Goal: Submit feedback/report problem: Submit feedback/report problem

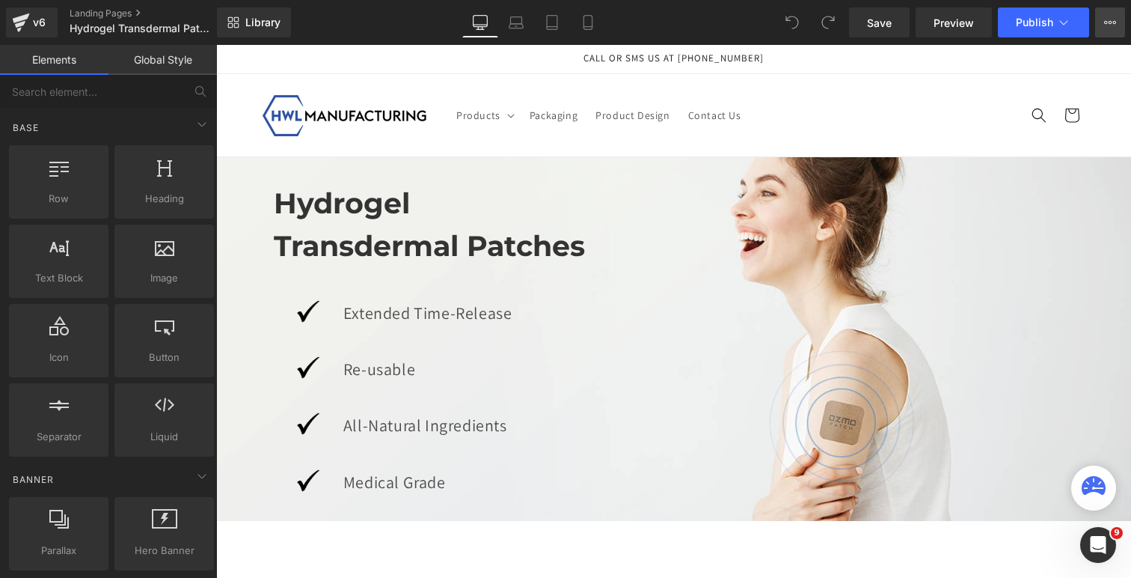
click at [1113, 18] on icon at bounding box center [1110, 22] width 12 height 12
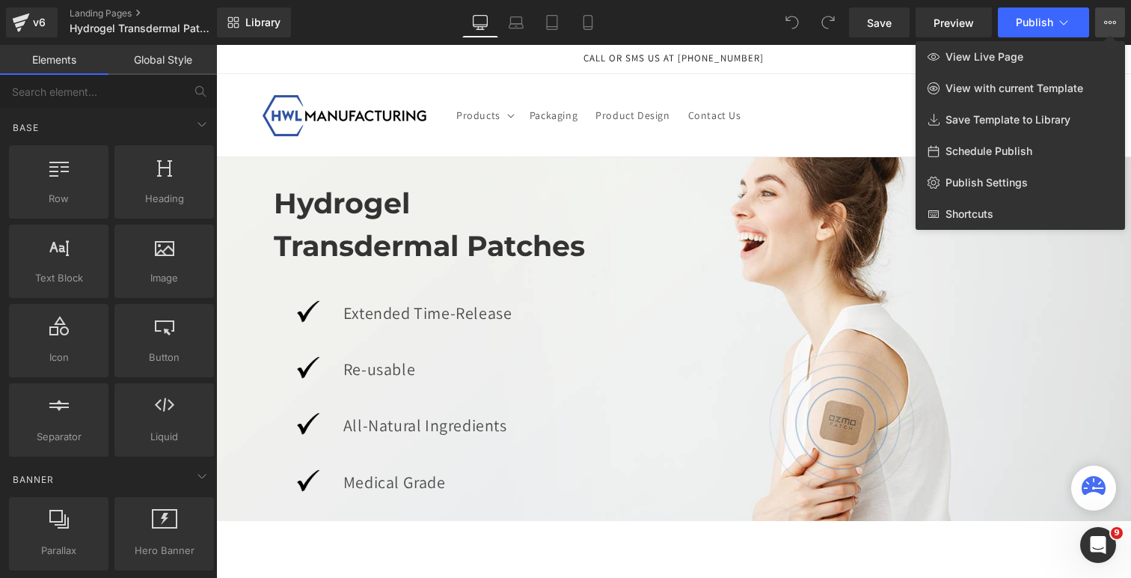
click at [824, 67] on div at bounding box center [673, 311] width 915 height 533
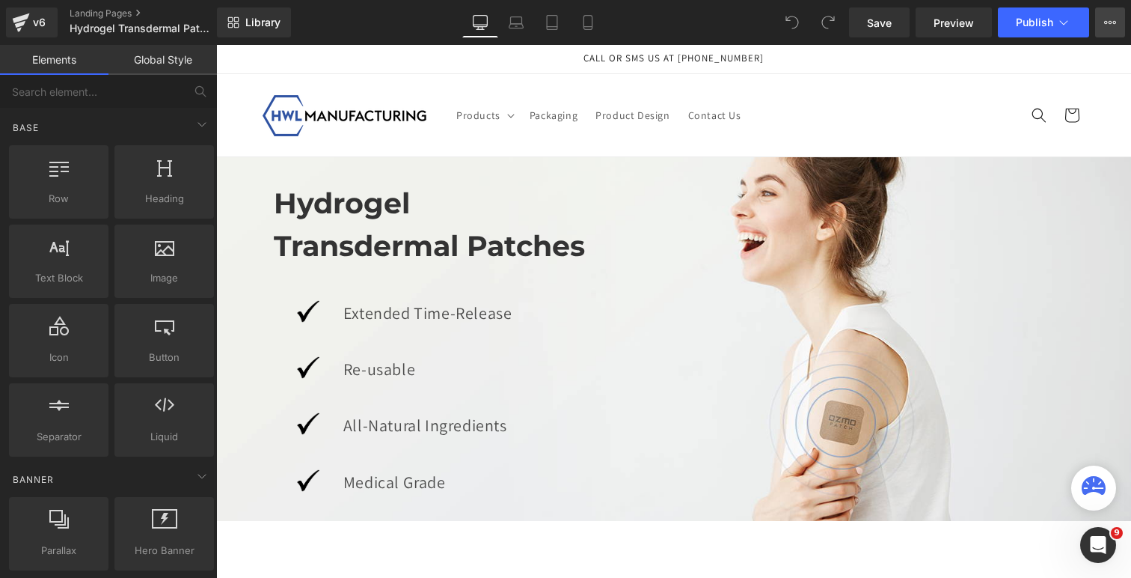
click at [1111, 22] on icon at bounding box center [1111, 22] width 4 height 3
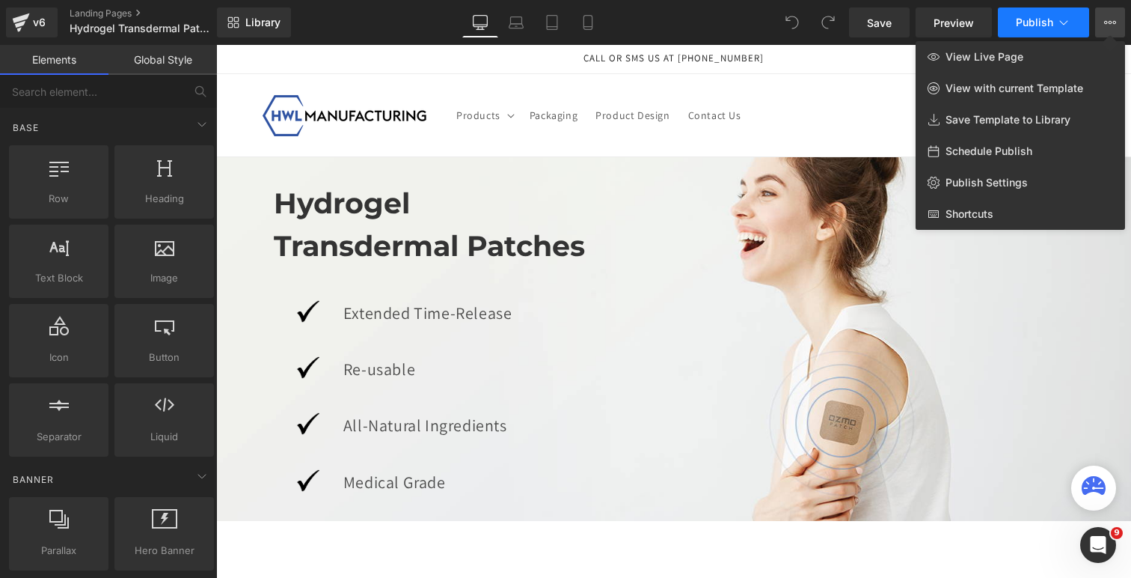
click at [1058, 20] on icon at bounding box center [1064, 22] width 15 height 15
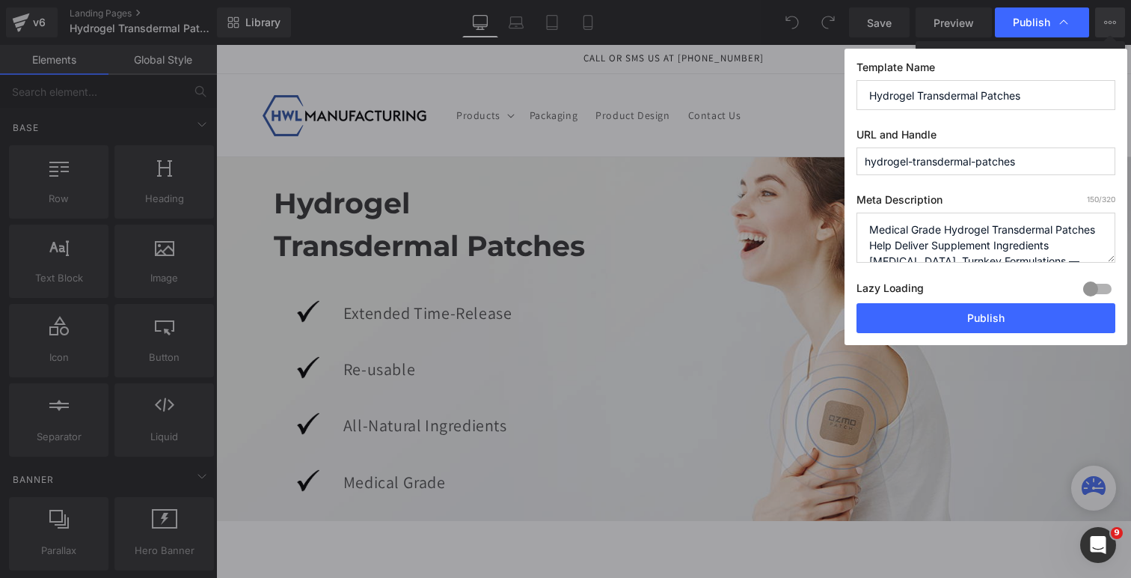
click at [1006, 233] on textarea "Medical Grade Hydrogel Transdermal Patches Help Deliver Supplement Ingredients …" at bounding box center [986, 238] width 259 height 50
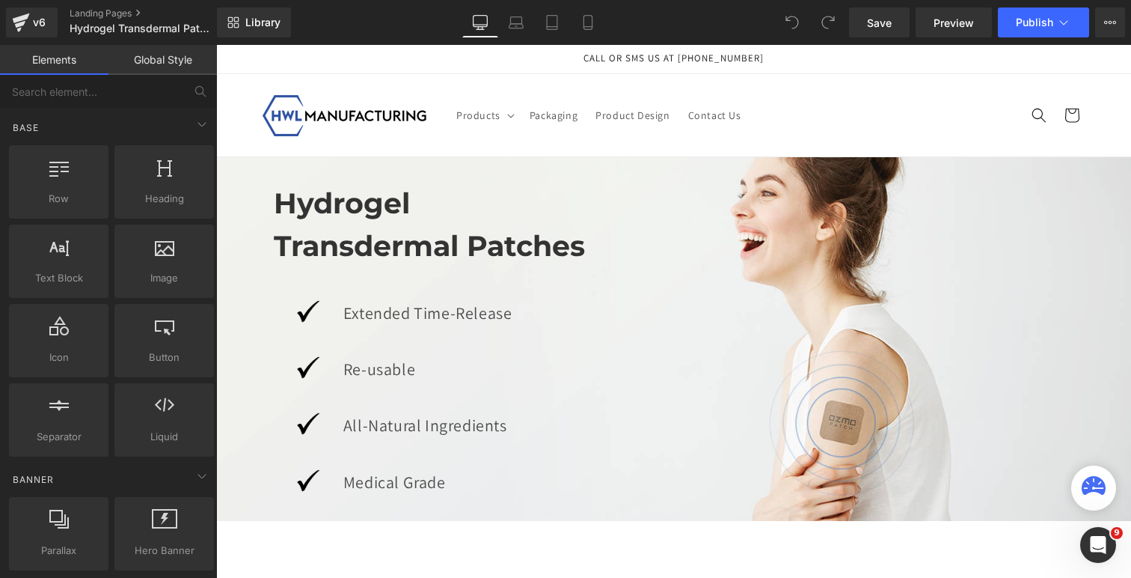
click at [1110, 23] on icon at bounding box center [1111, 22] width 4 height 3
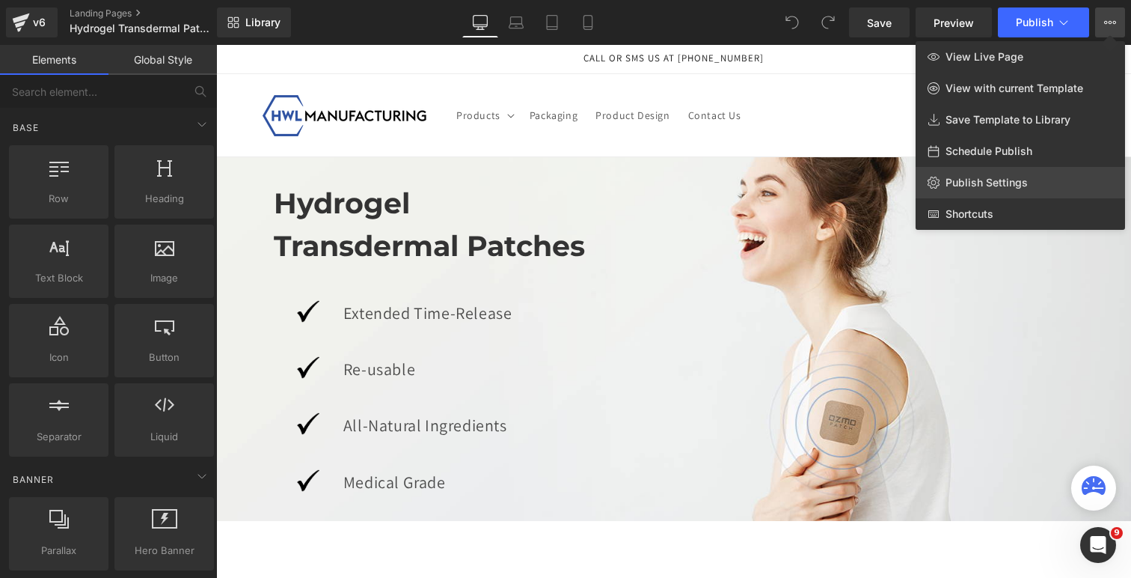
click at [1007, 180] on span "Publish Settings" at bounding box center [987, 182] width 82 height 13
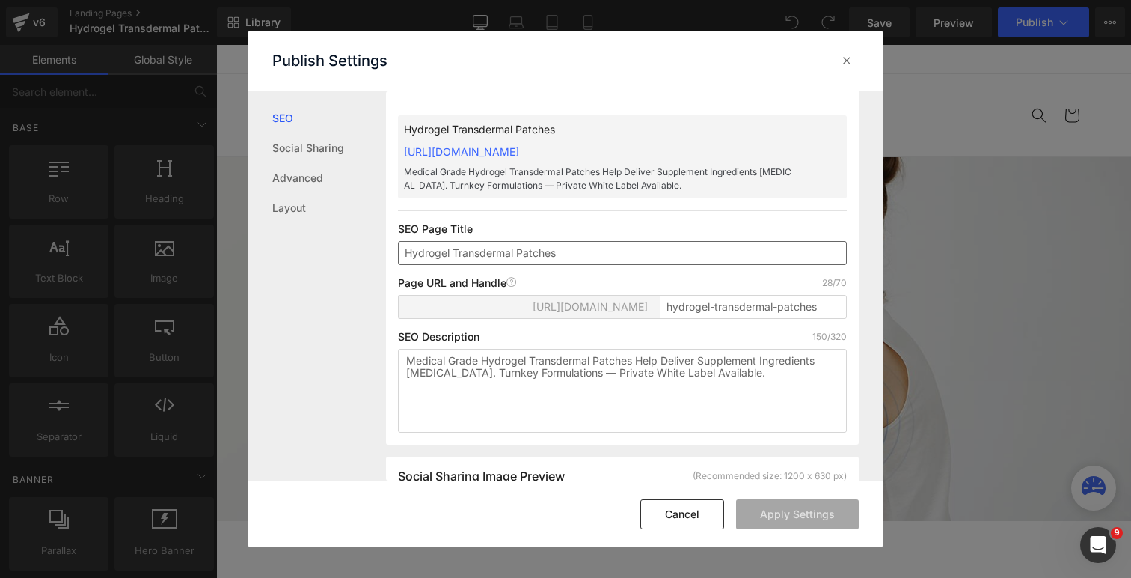
scroll to position [37, 0]
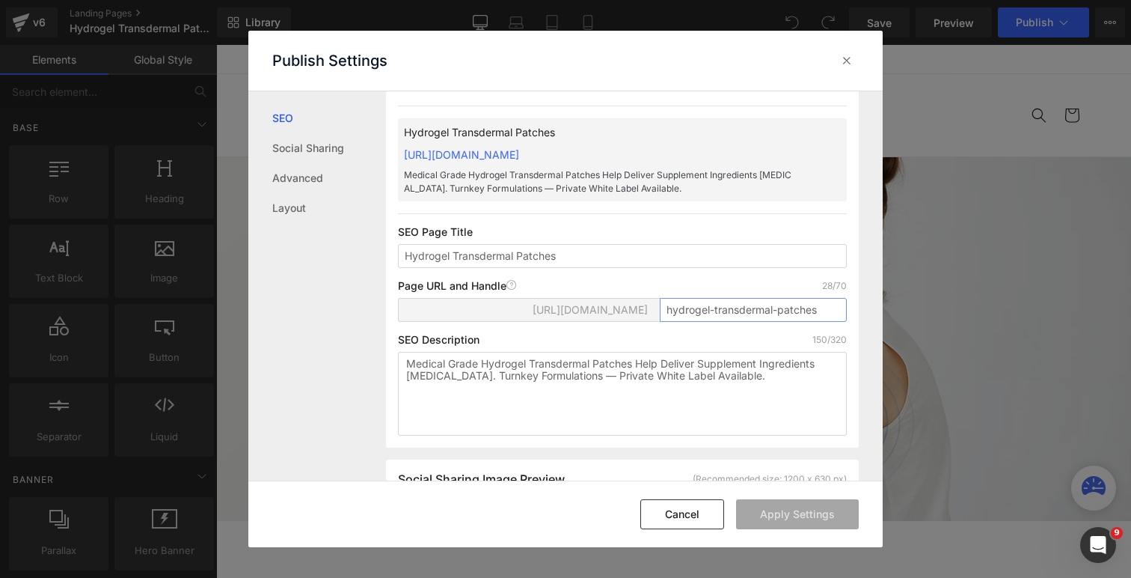
click at [700, 310] on input "hydrogel-transdermal-patches" at bounding box center [753, 310] width 187 height 24
click at [605, 259] on input "Hydrogel Transdermal Patches" at bounding box center [622, 256] width 449 height 24
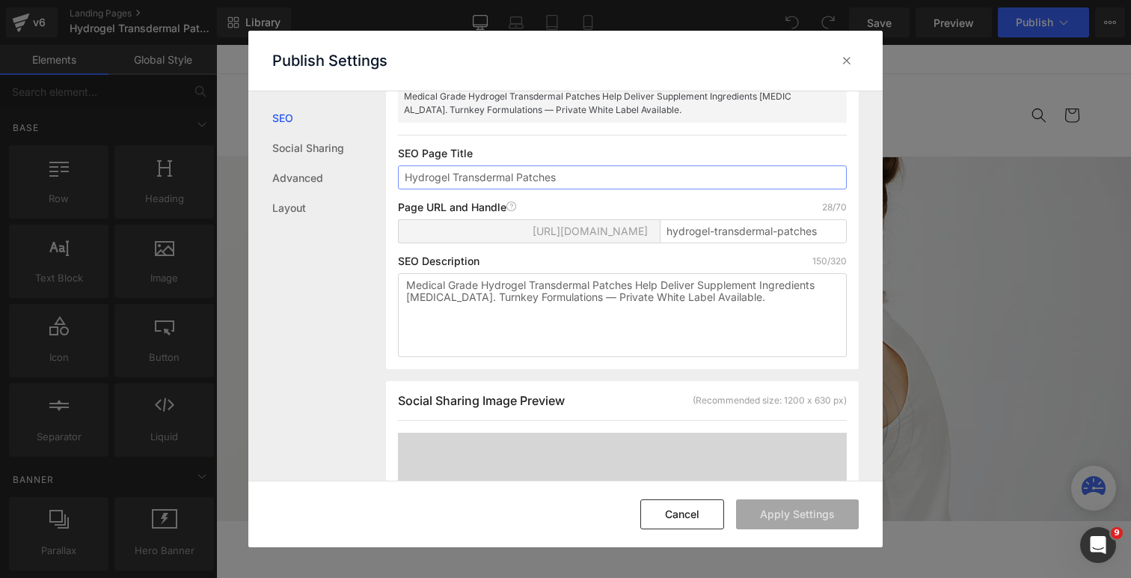
scroll to position [0, 0]
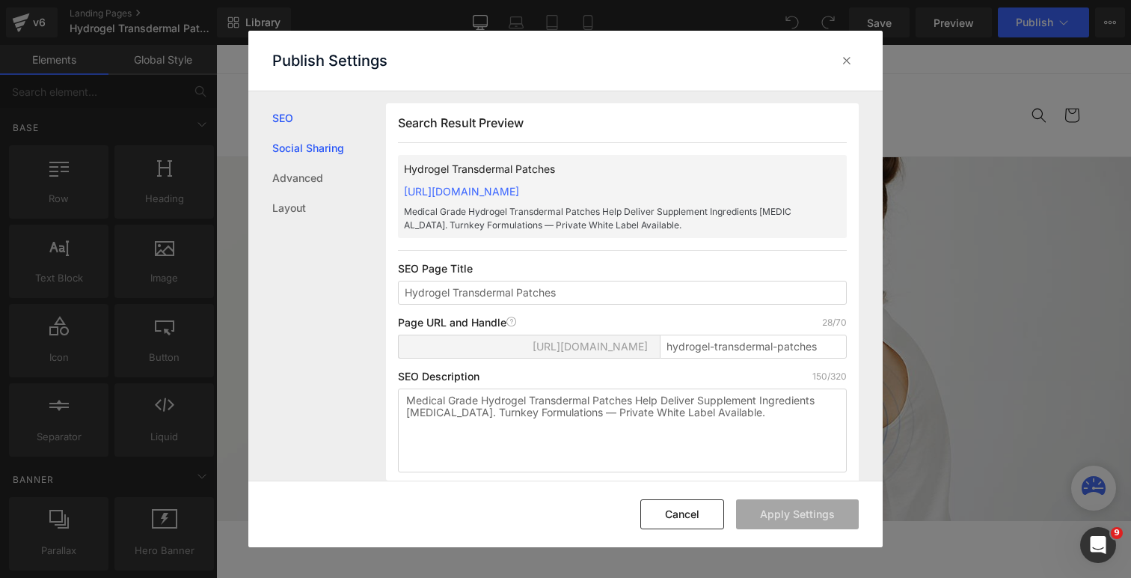
click at [323, 150] on link "Social Sharing" at bounding box center [329, 148] width 114 height 30
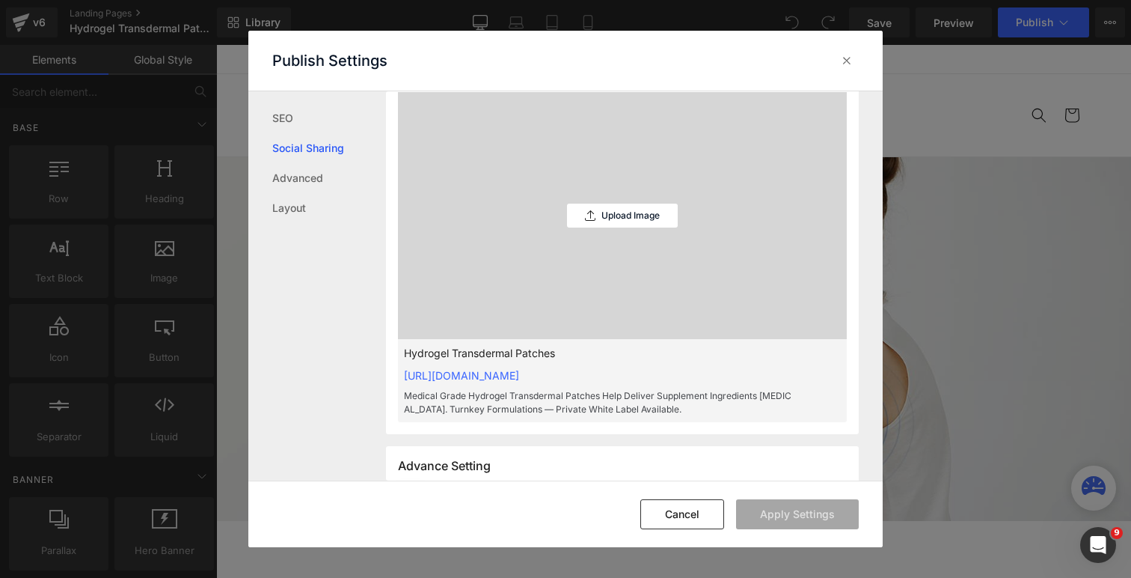
scroll to position [463, 0]
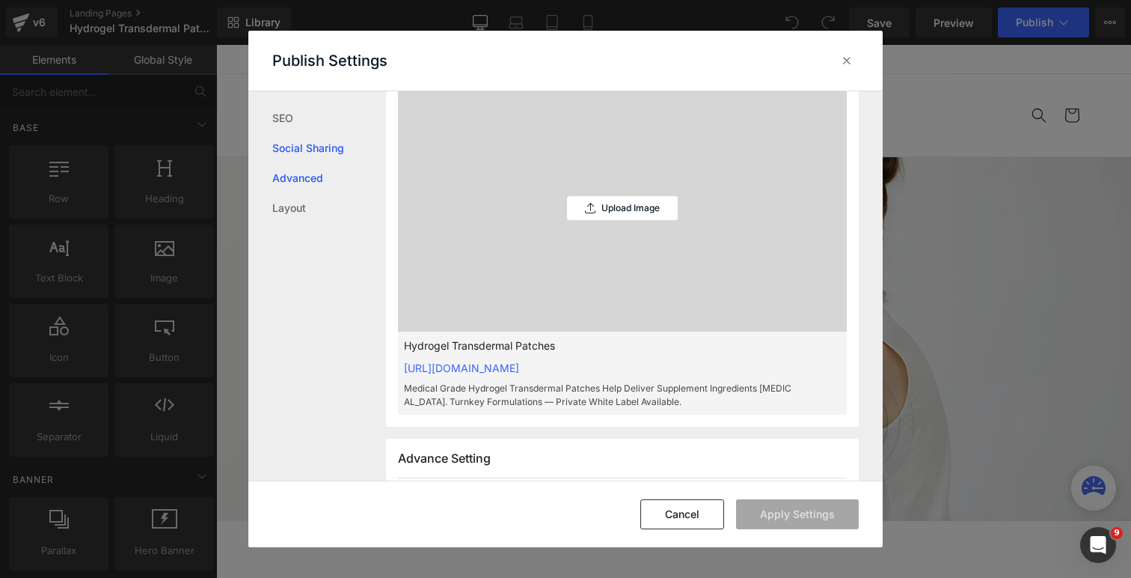
click at [304, 173] on link "Advanced" at bounding box center [329, 178] width 114 height 30
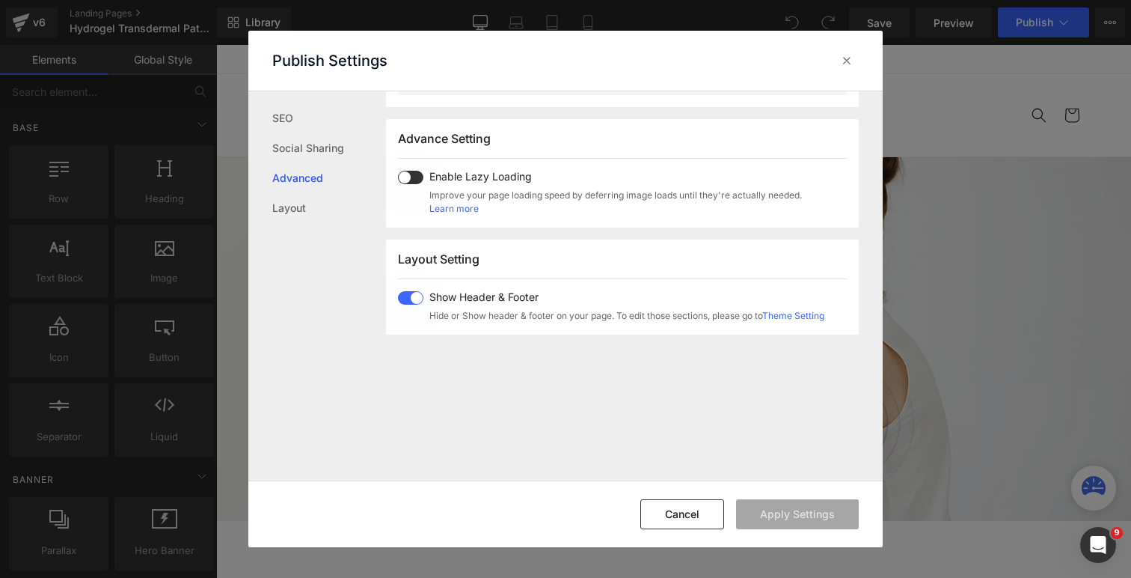
scroll to position [799, 0]
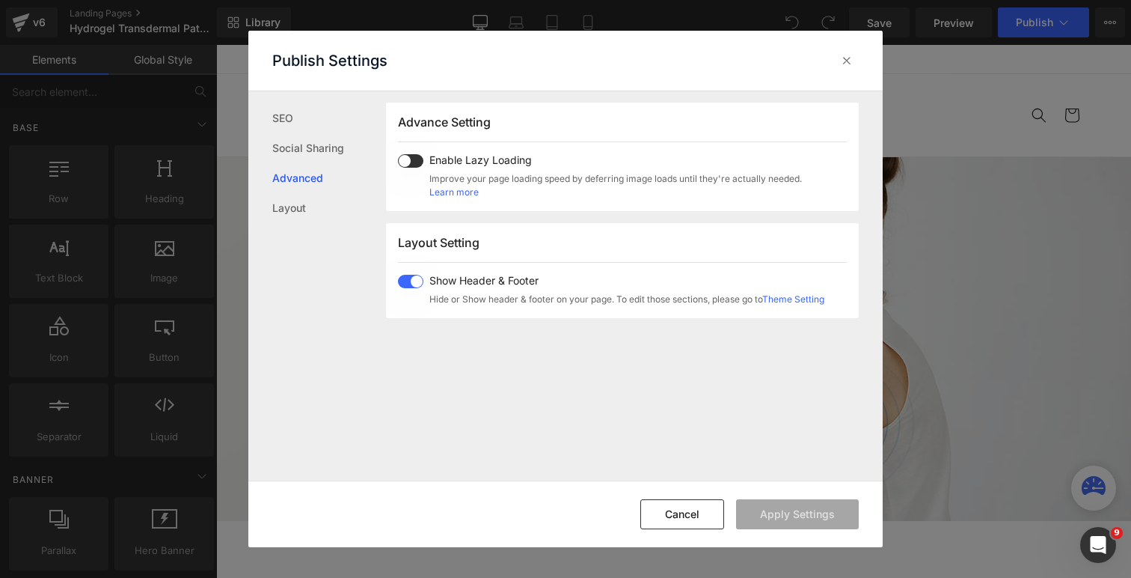
click at [418, 162] on span at bounding box center [410, 160] width 25 height 13
click at [805, 518] on button "Apply Settings" at bounding box center [797, 514] width 123 height 30
click at [287, 126] on link "SEO" at bounding box center [329, 118] width 114 height 30
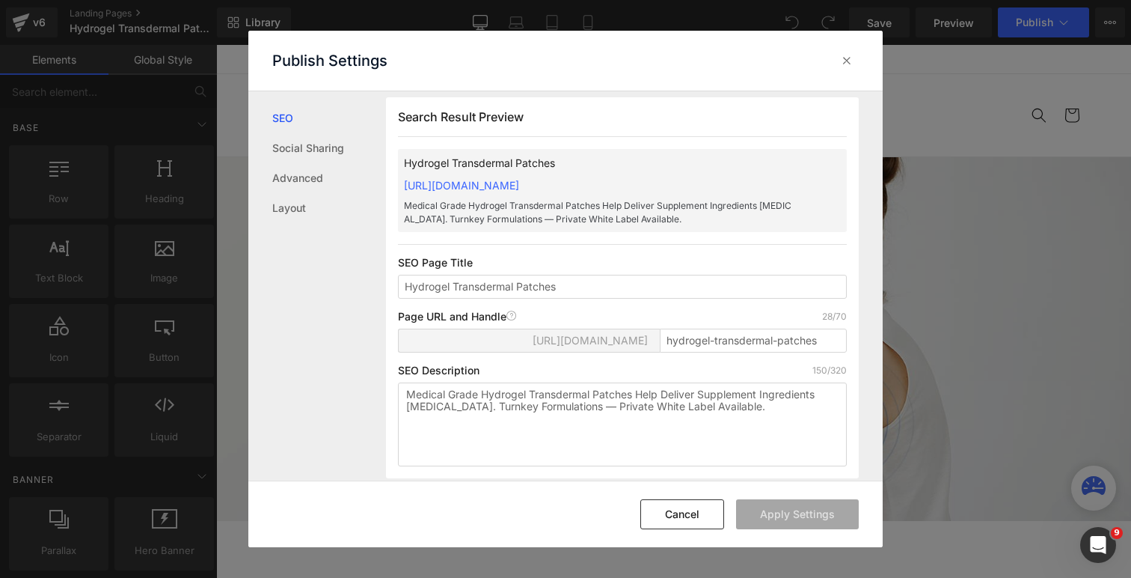
scroll to position [1, 0]
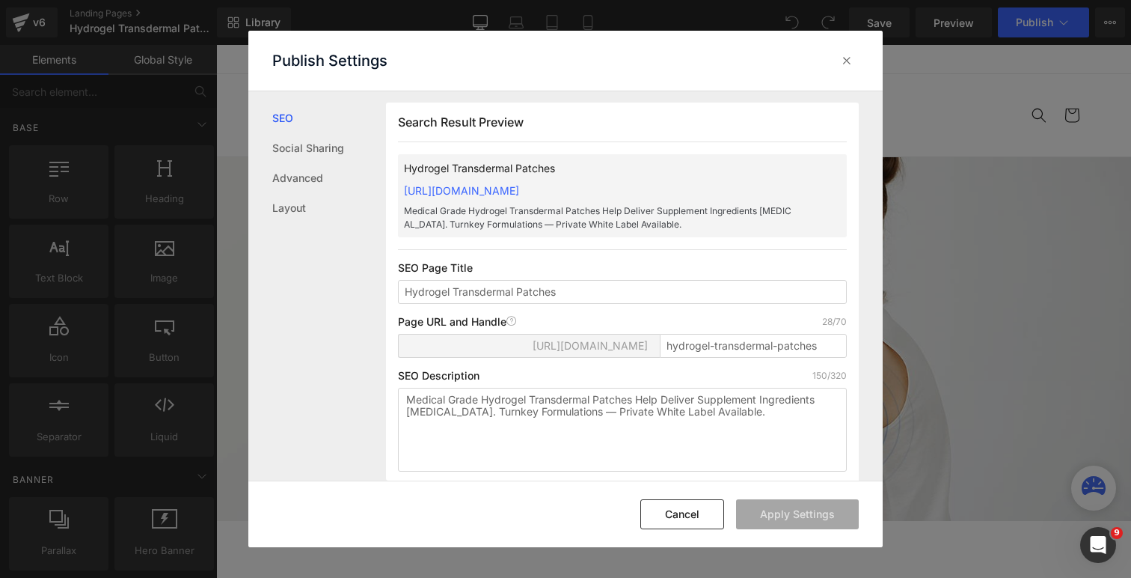
click at [578, 215] on p "Medical Grade Hydrogel Transdermal Patches Help Deliver Supplement Ingredients …" at bounding box center [598, 217] width 389 height 27
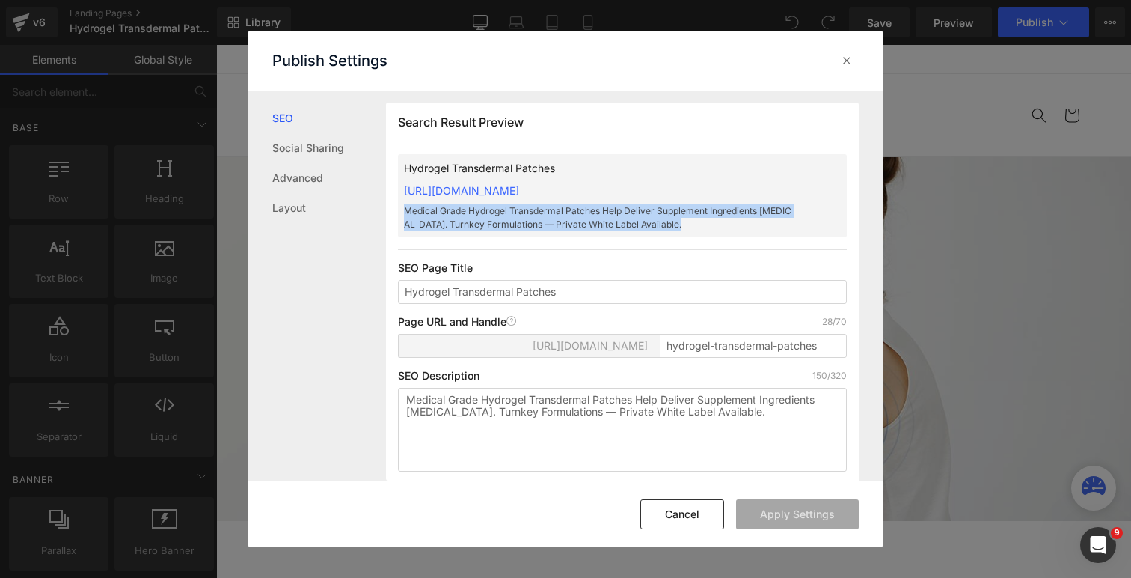
click at [578, 215] on p "Medical Grade Hydrogel Transdermal Patches Help Deliver Supplement Ingredients …" at bounding box center [598, 217] width 389 height 27
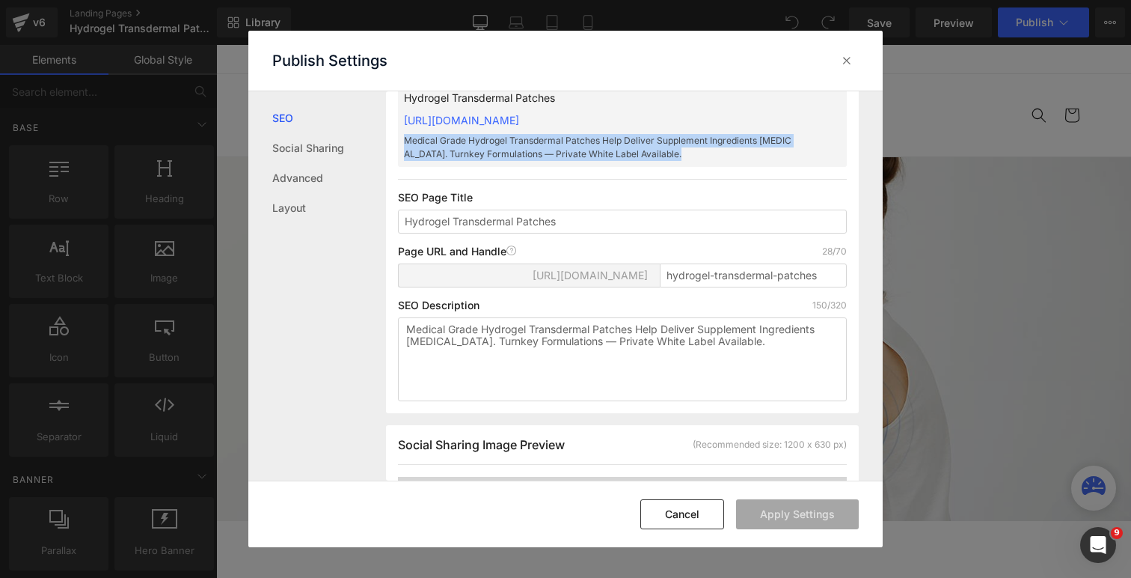
scroll to position [78, 0]
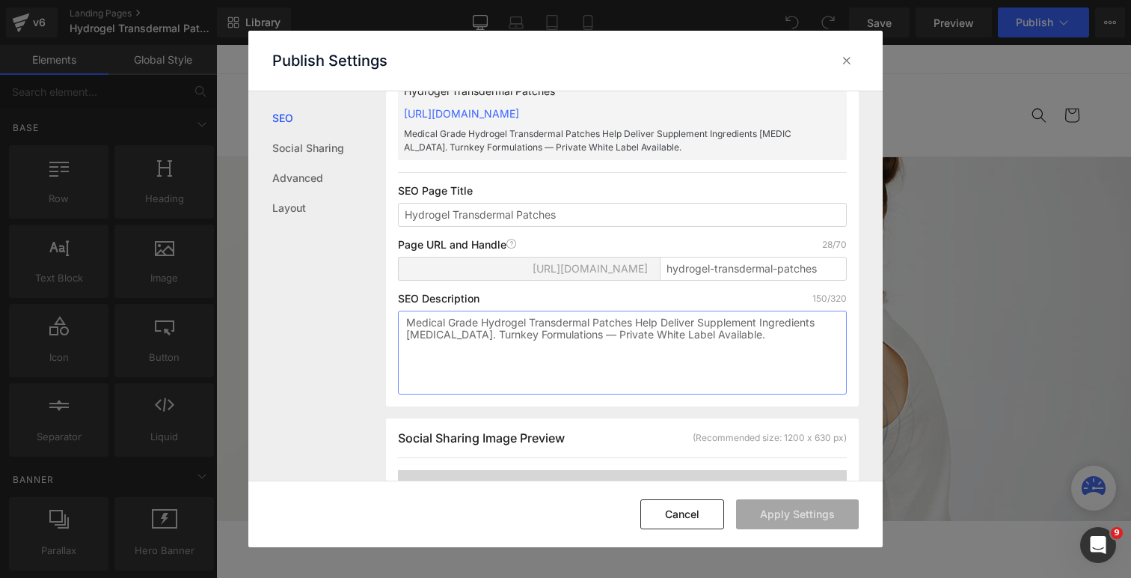
click at [583, 337] on textarea "Medical Grade Hydrogel Transdermal Patches Help Deliver Supplement Ingredients …" at bounding box center [622, 353] width 449 height 84
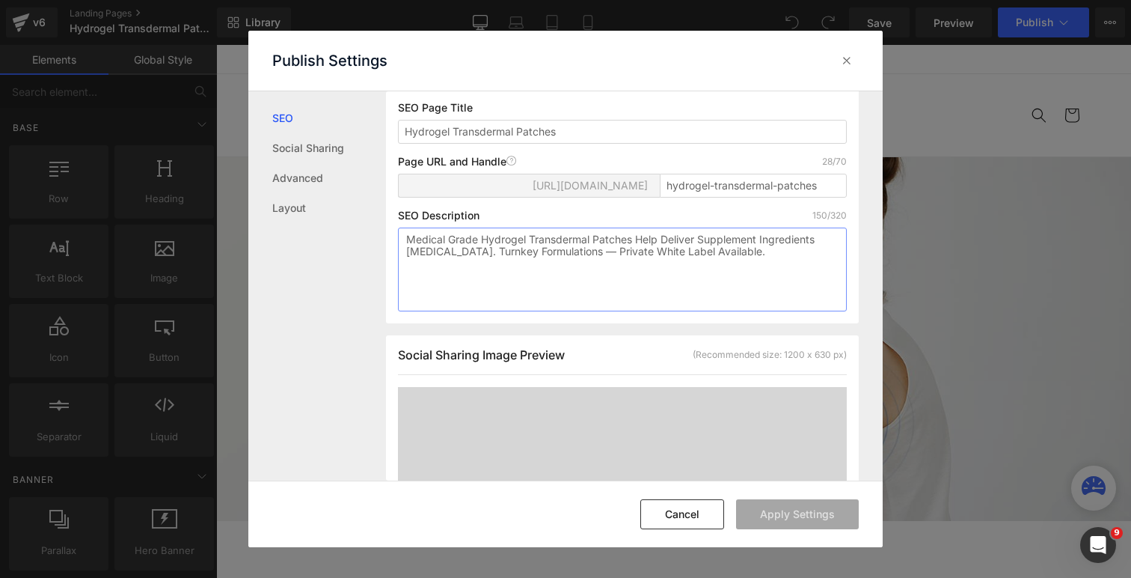
scroll to position [164, 0]
click at [606, 297] on textarea "Medical Grade Hydrogel Transdermal Patches Help Deliver Supplement Ingredients …" at bounding box center [622, 266] width 449 height 84
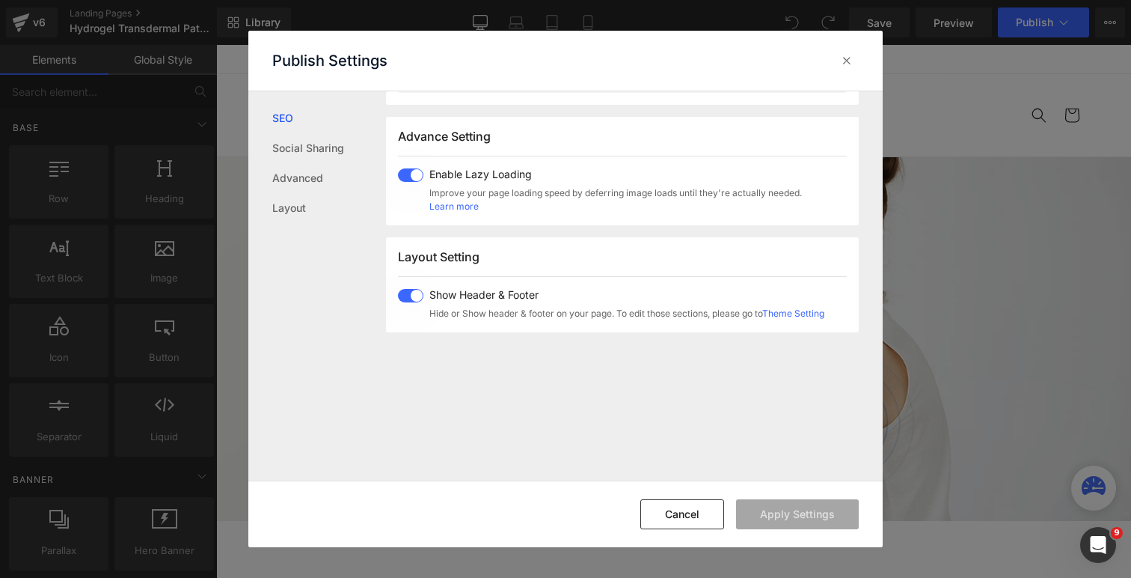
scroll to position [789, 0]
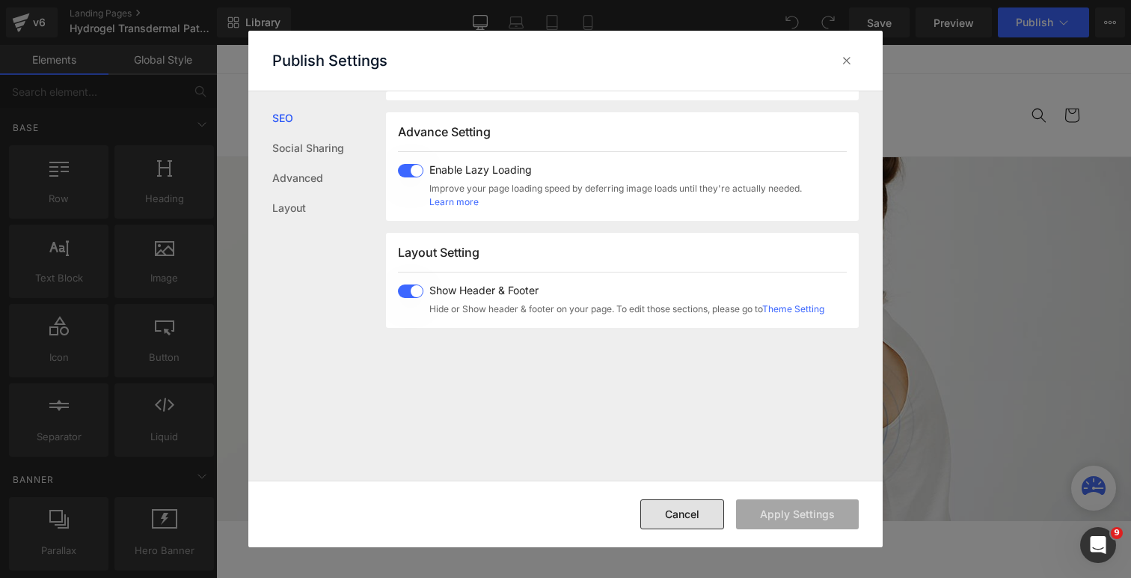
click at [701, 522] on button "Cancel" at bounding box center [683, 514] width 84 height 30
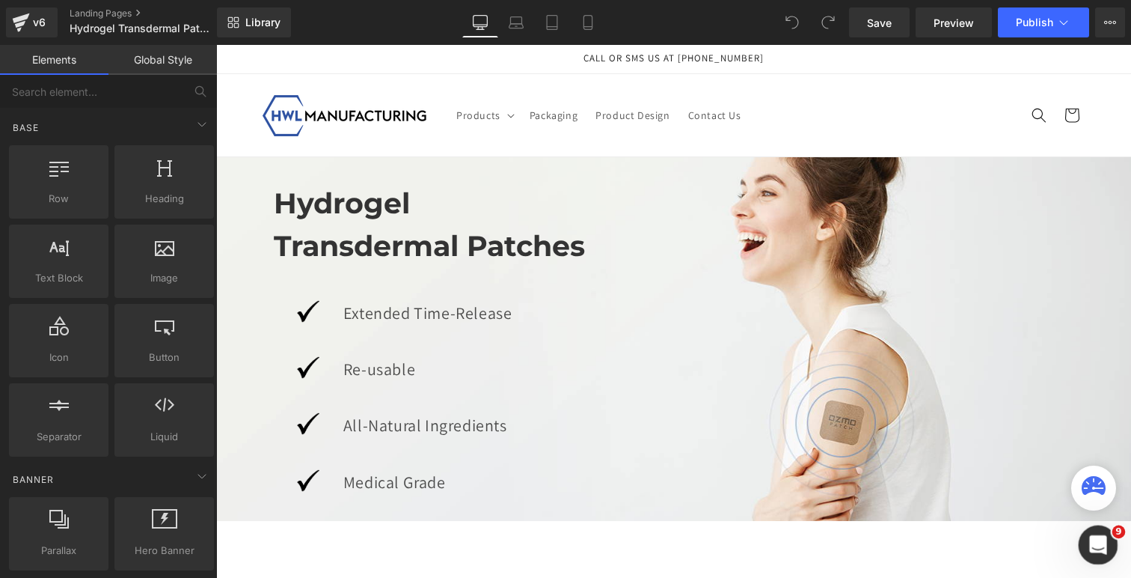
click at [1102, 543] on icon "Open Intercom Messenger" at bounding box center [1096, 543] width 25 height 25
click at [118, 227] on div "Send us a message" at bounding box center [103, 235] width 144 height 16
click at [76, 92] on textarea "Message…" at bounding box center [112, 79] width 199 height 25
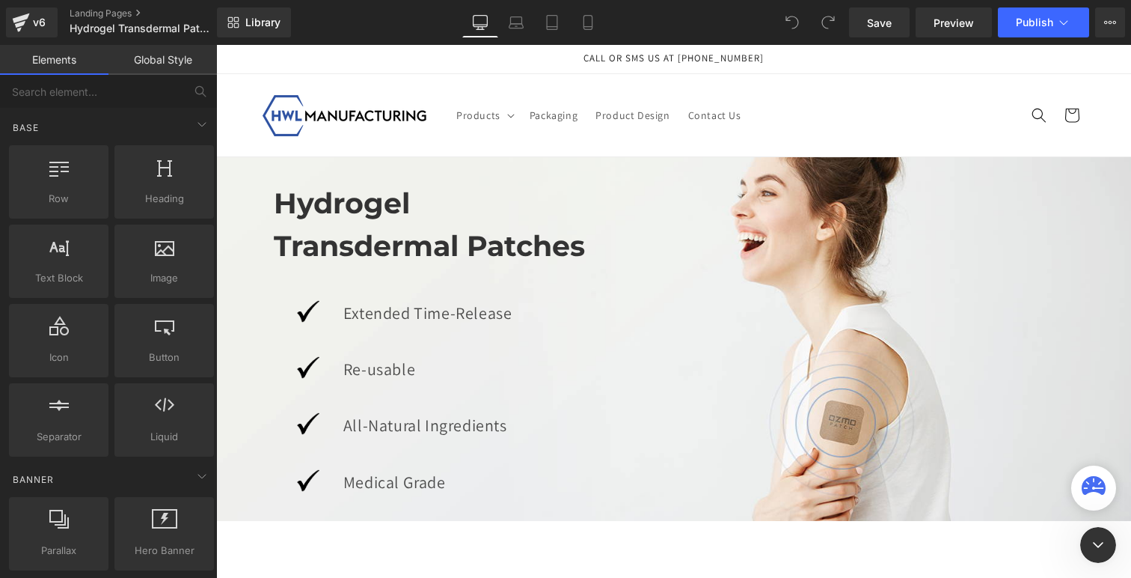
type textarea "Page submitted on: Hydrogel Transdermal Patches | Private Label CBD Patches – H…"
type textarea "I"
paste textarea "[URL][DOMAIN_NAME]"
type textarea "For this page, the page title cannot seem to change. I want to remove CBD from …"
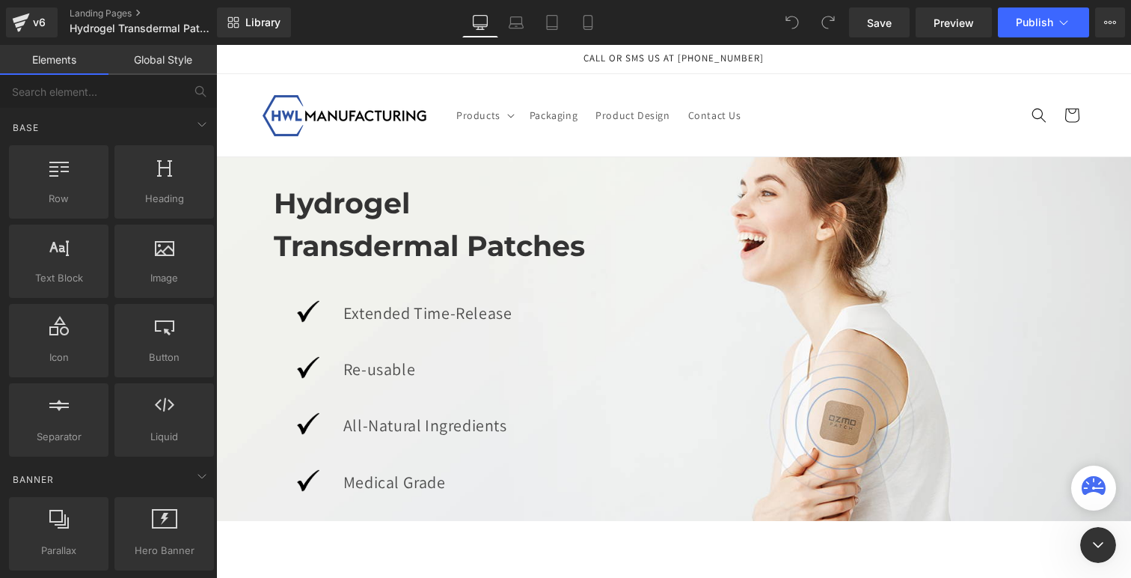
scroll to position [88, 0]
click at [769, 87] on div at bounding box center [565, 266] width 1131 height 533
click at [1102, 19] on button "View Live Page View with current Template Save Template to Library Schedule Pub…" at bounding box center [1111, 22] width 30 height 30
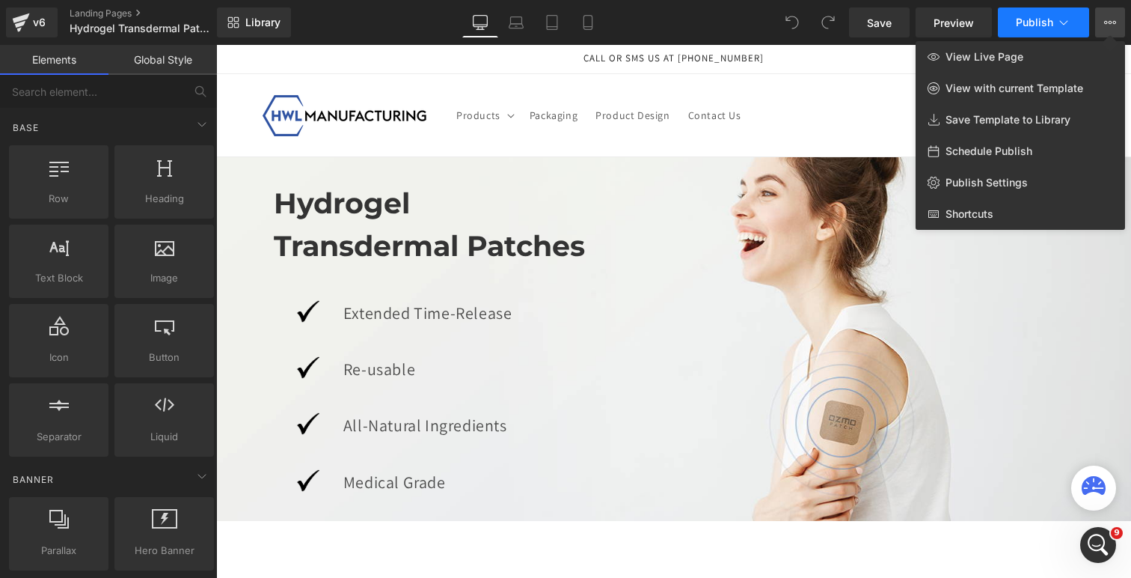
click at [1052, 14] on button "Publish" at bounding box center [1043, 22] width 91 height 30
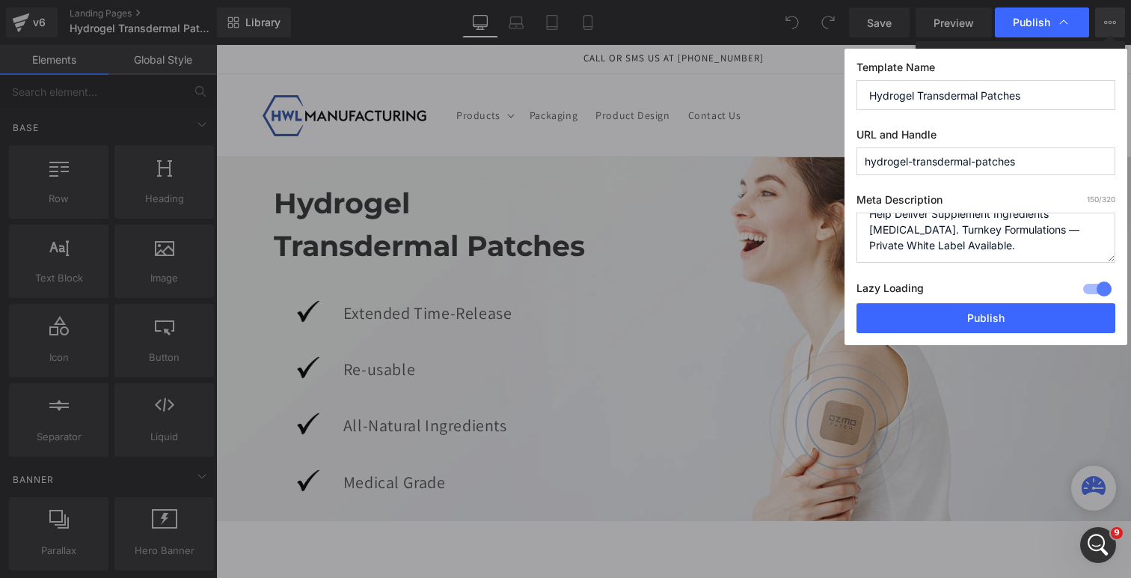
scroll to position [0, 0]
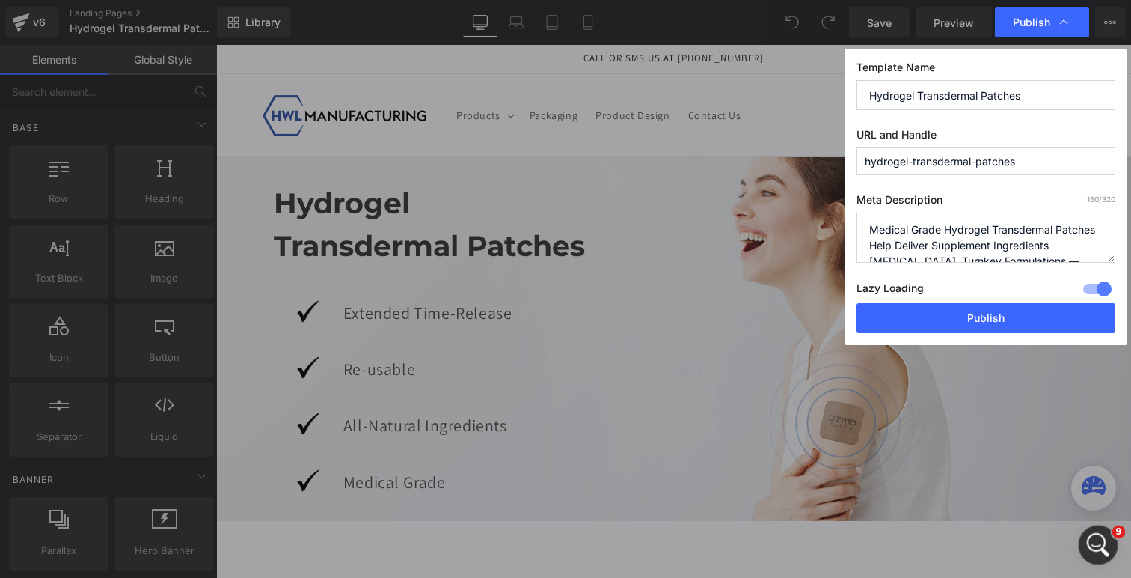
click at [1105, 543] on icon "Open Intercom Messenger" at bounding box center [1096, 543] width 25 height 25
click at [62, 67] on icon "Remove image 1" at bounding box center [65, 59] width 13 height 13
